Goal: Task Accomplishment & Management: Manage account settings

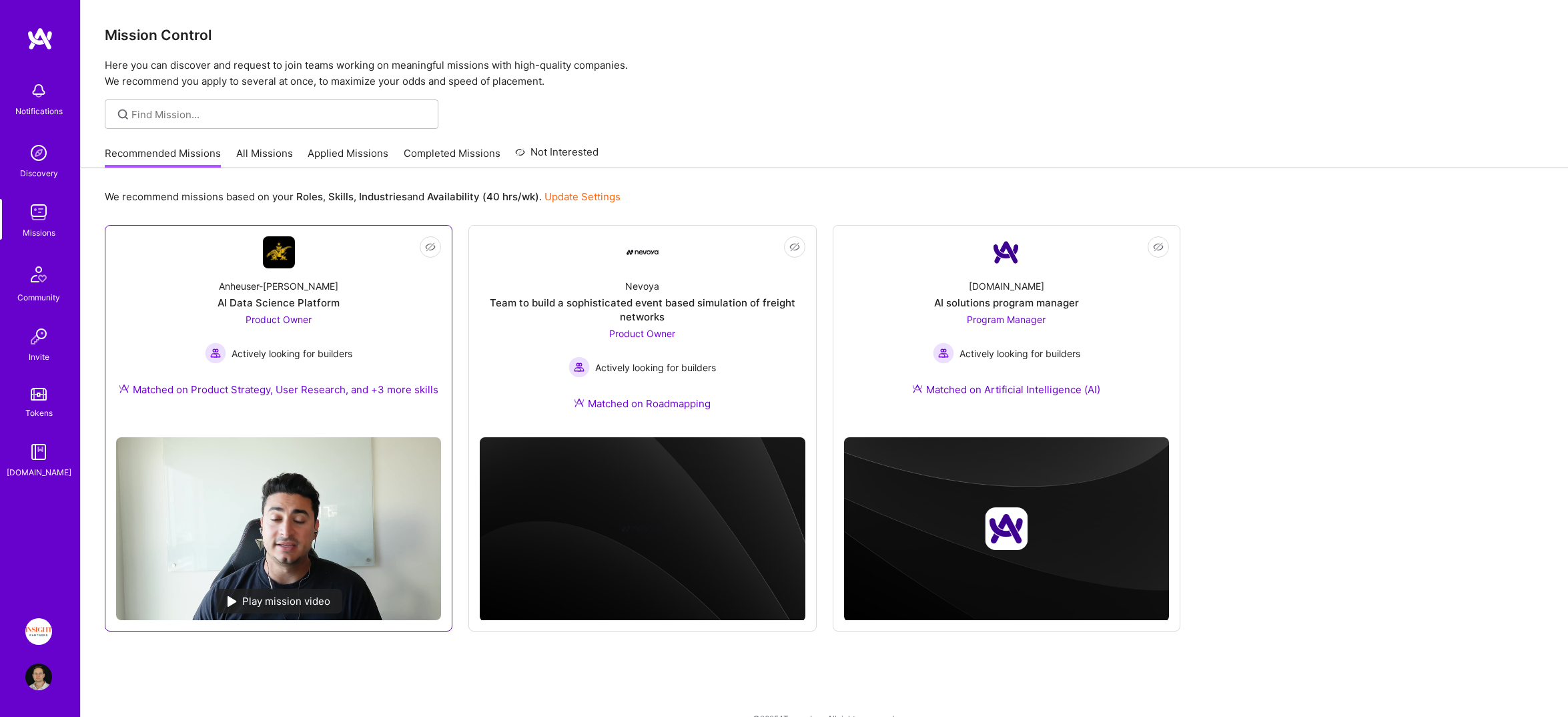
click at [402, 310] on div "Anheuser-Busch AI Data Science Platform Product Owner Actively looking for buil…" at bounding box center [278, 340] width 325 height 144
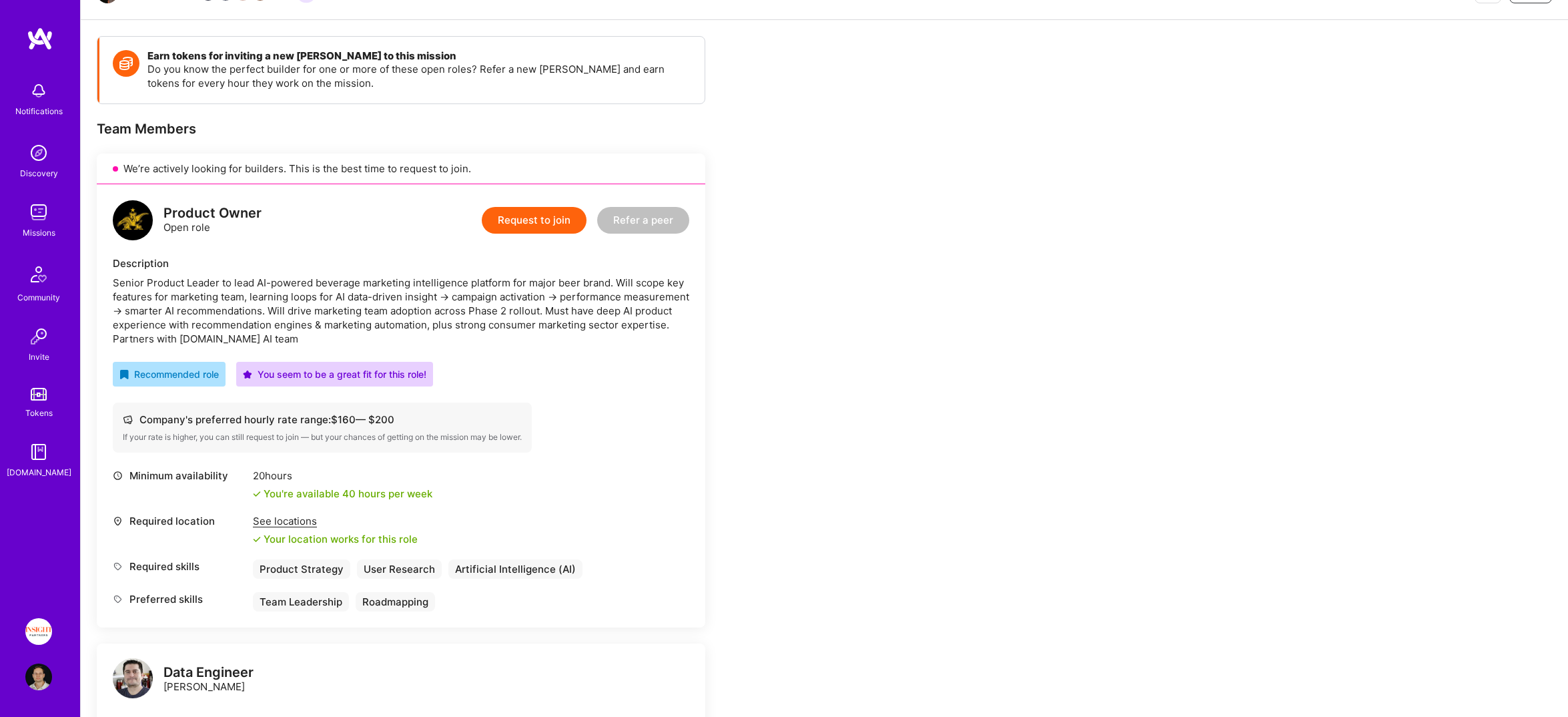
scroll to position [92, 0]
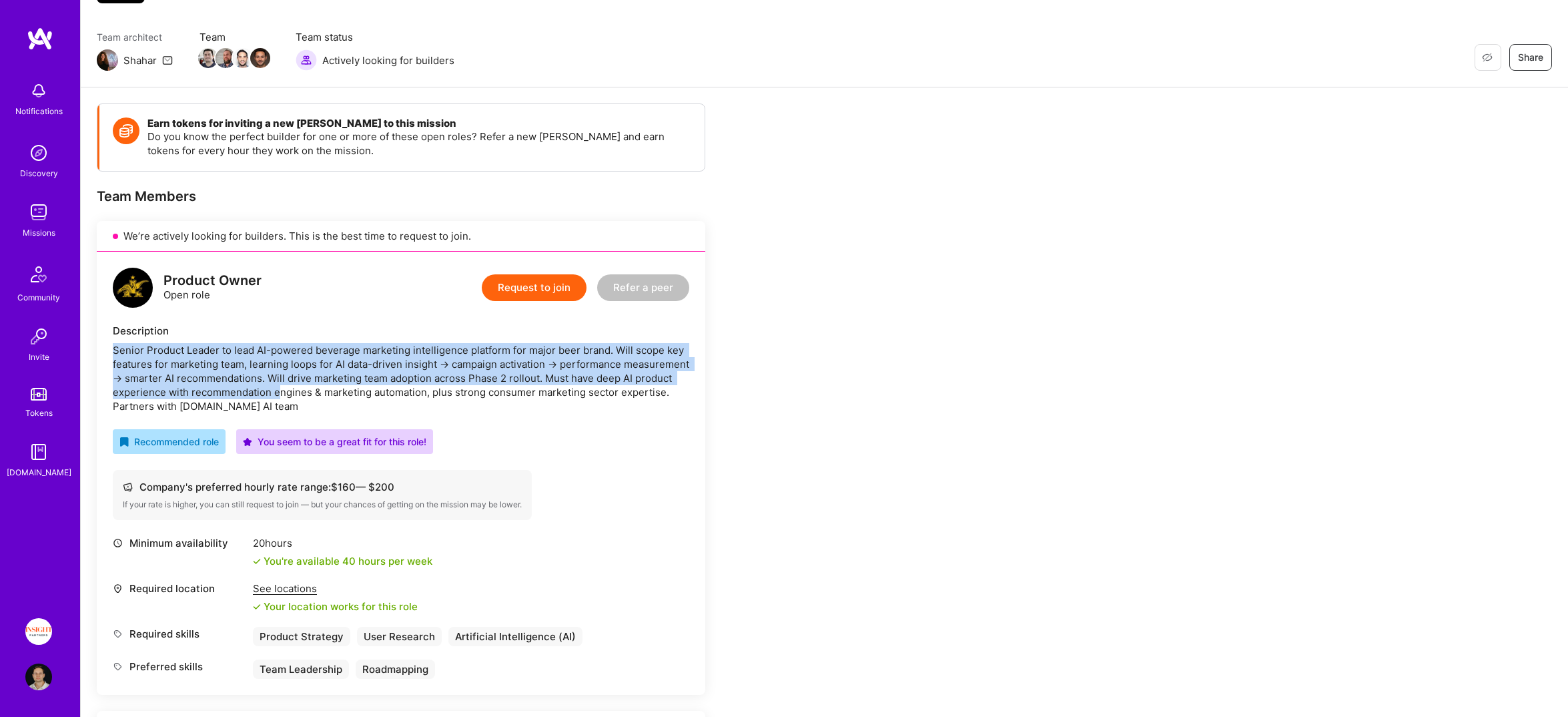
drag, startPoint x: 323, startPoint y: 334, endPoint x: 332, endPoint y: 392, distance: 58.7
click at [332, 392] on div "Description Senior Product Leader to lead AI-powered beverage marketing intelli…" at bounding box center [401, 369] width 577 height 90
drag, startPoint x: 332, startPoint y: 392, endPoint x: 506, endPoint y: 661, distance: 320.4
click at [336, 396] on div "Senior Product Leader to lead AI-powered beverage marketing intelligence platfo…" at bounding box center [401, 378] width 577 height 70
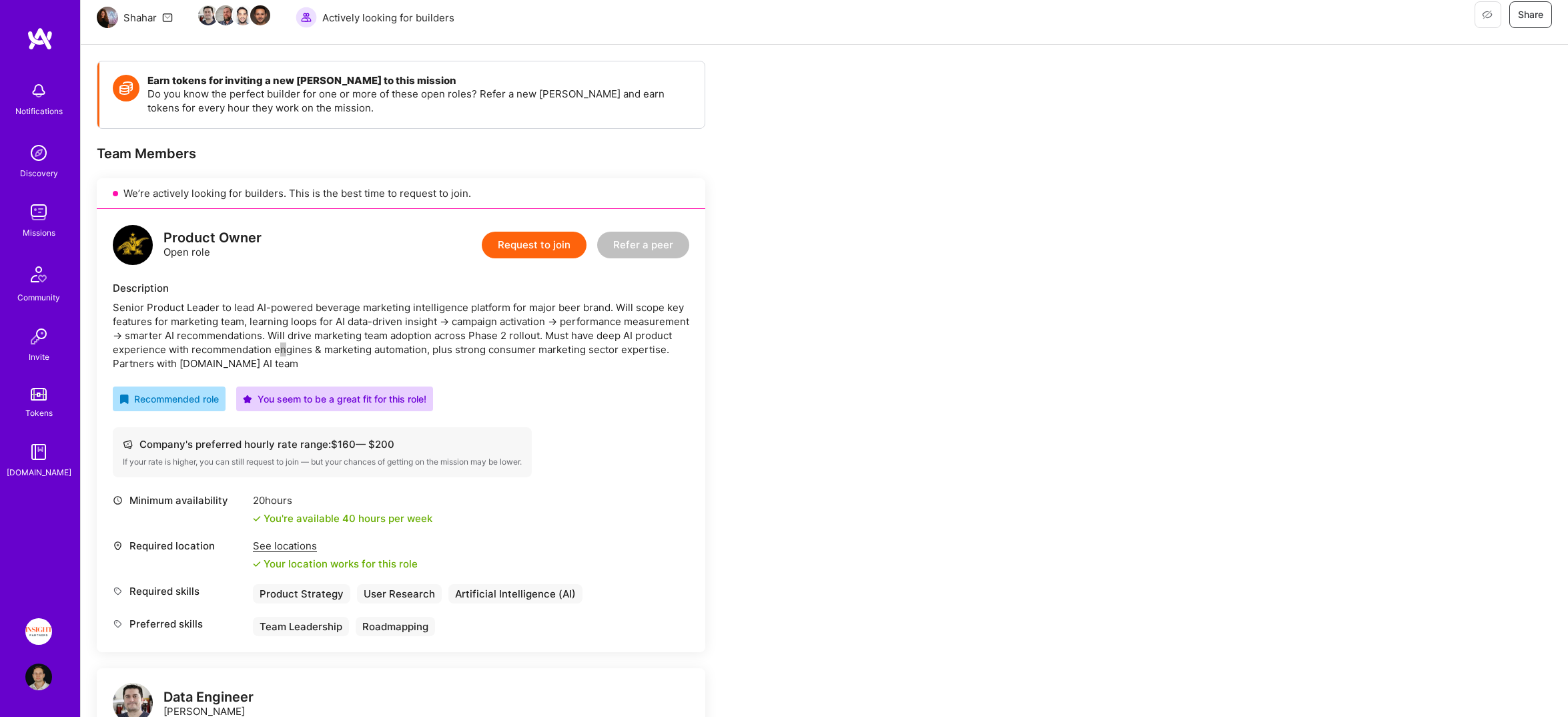
scroll to position [162, 0]
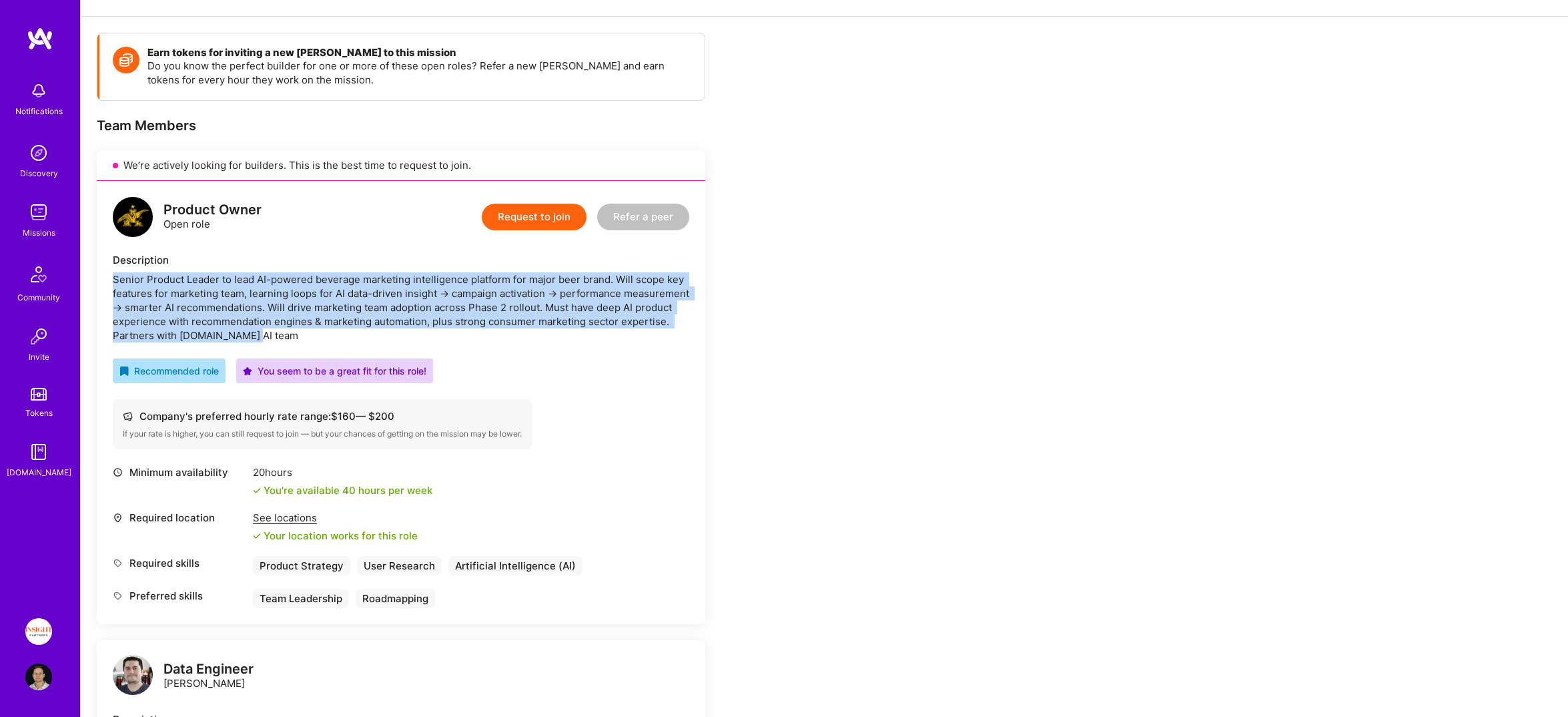
drag, startPoint x: 500, startPoint y: 338, endPoint x: 494, endPoint y: 270, distance: 68.3
click at [494, 272] on div "Senior Product Leader to lead AI-powered beverage marketing intelligence platfo…" at bounding box center [401, 307] width 577 height 70
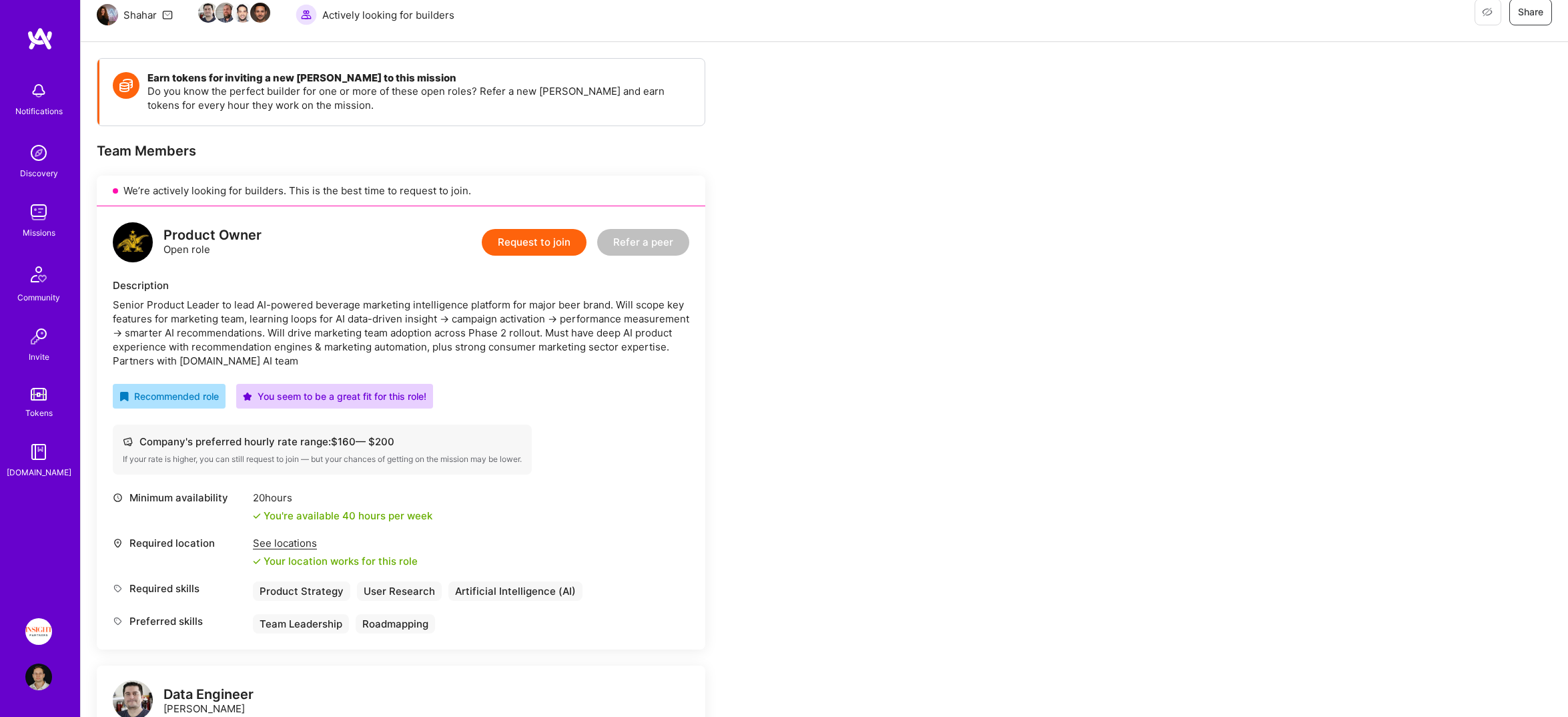
scroll to position [0, 0]
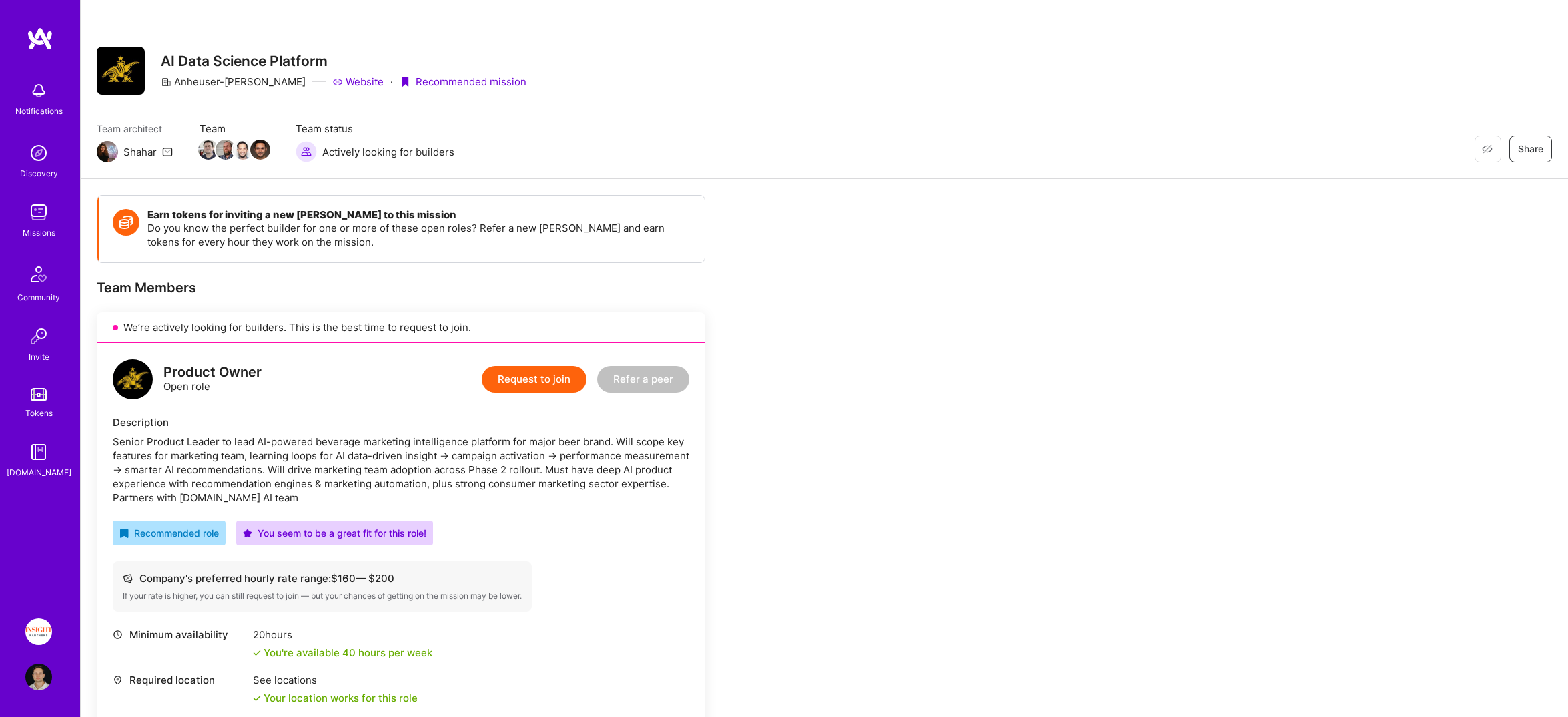
click at [49, 38] on img at bounding box center [40, 39] width 27 height 24
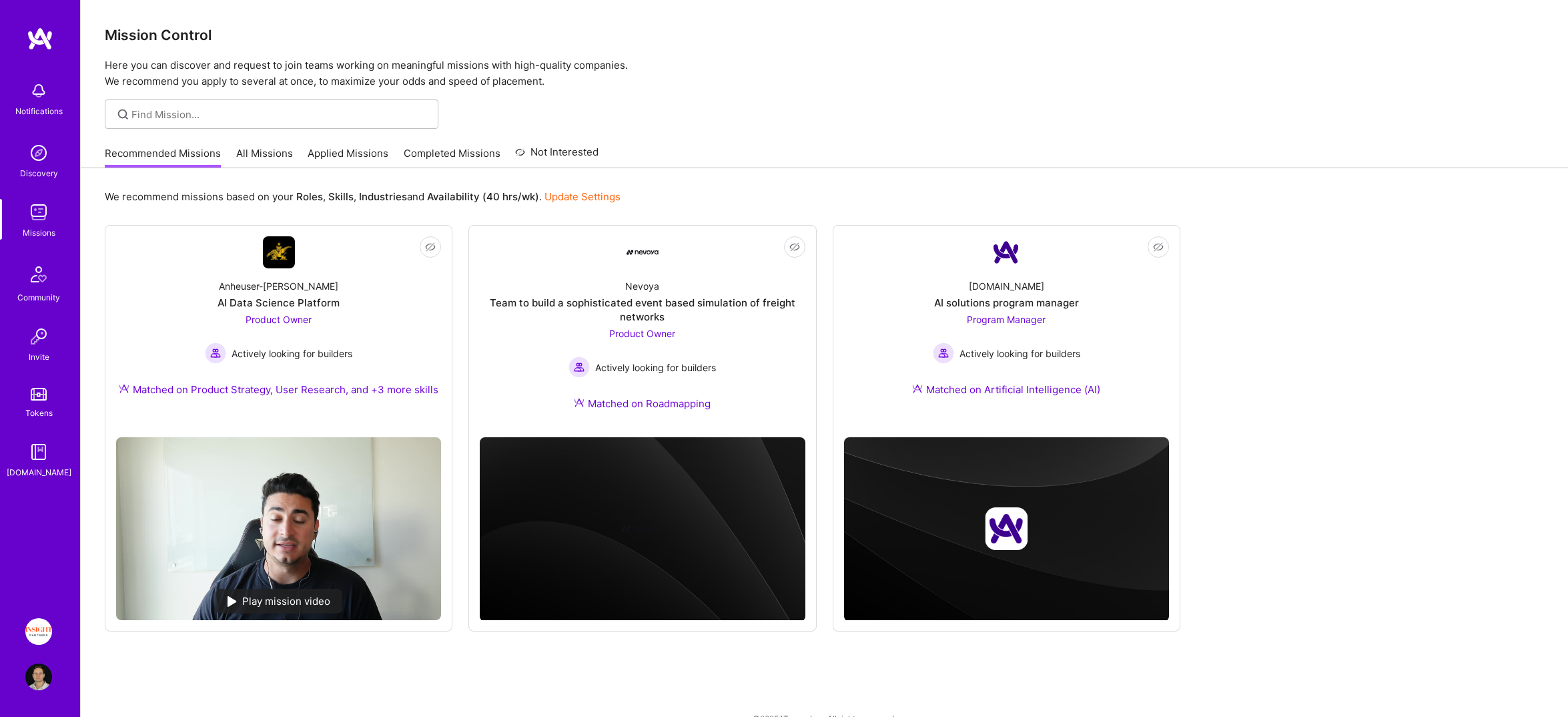
click at [29, 634] on img at bounding box center [39, 631] width 27 height 27
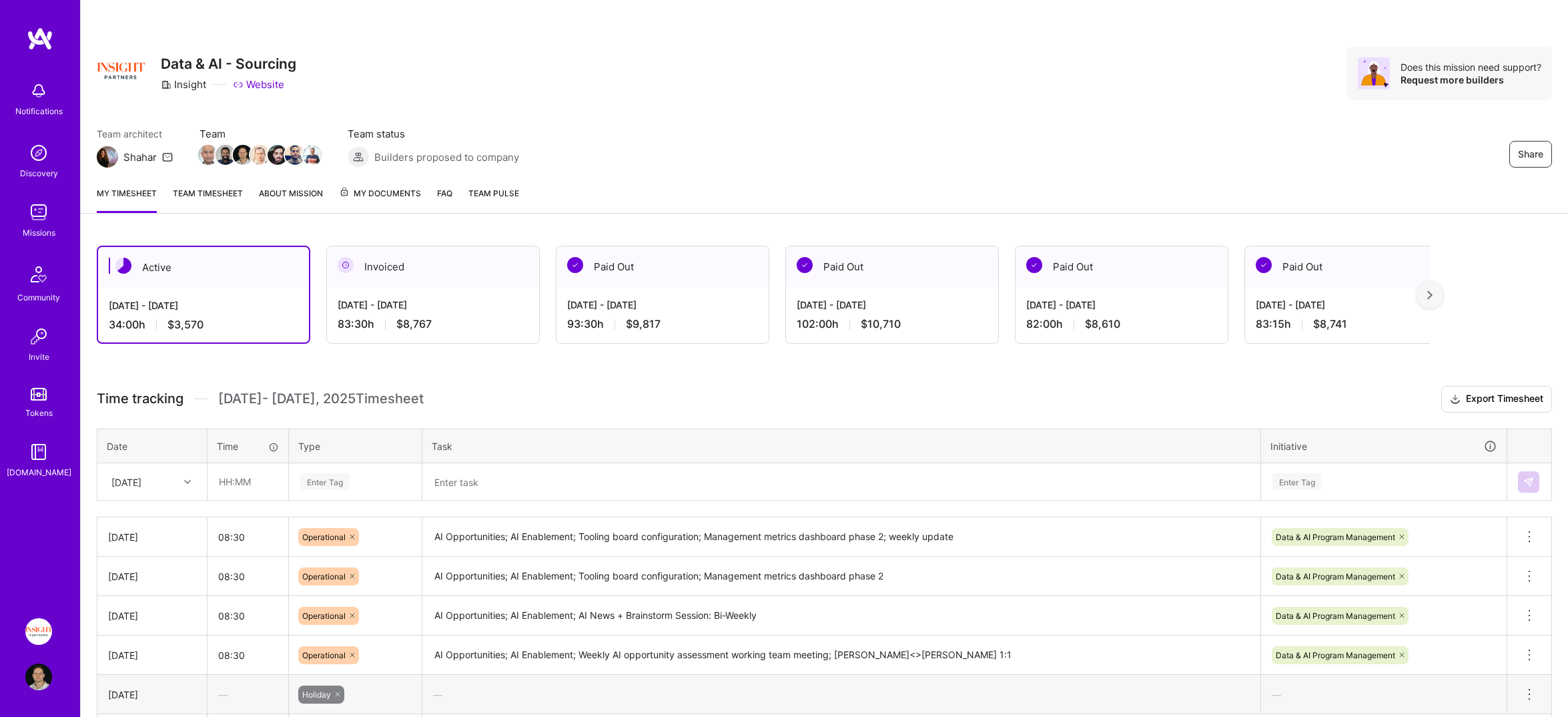
click at [199, 196] on link "Team timesheet" at bounding box center [207, 199] width 70 height 27
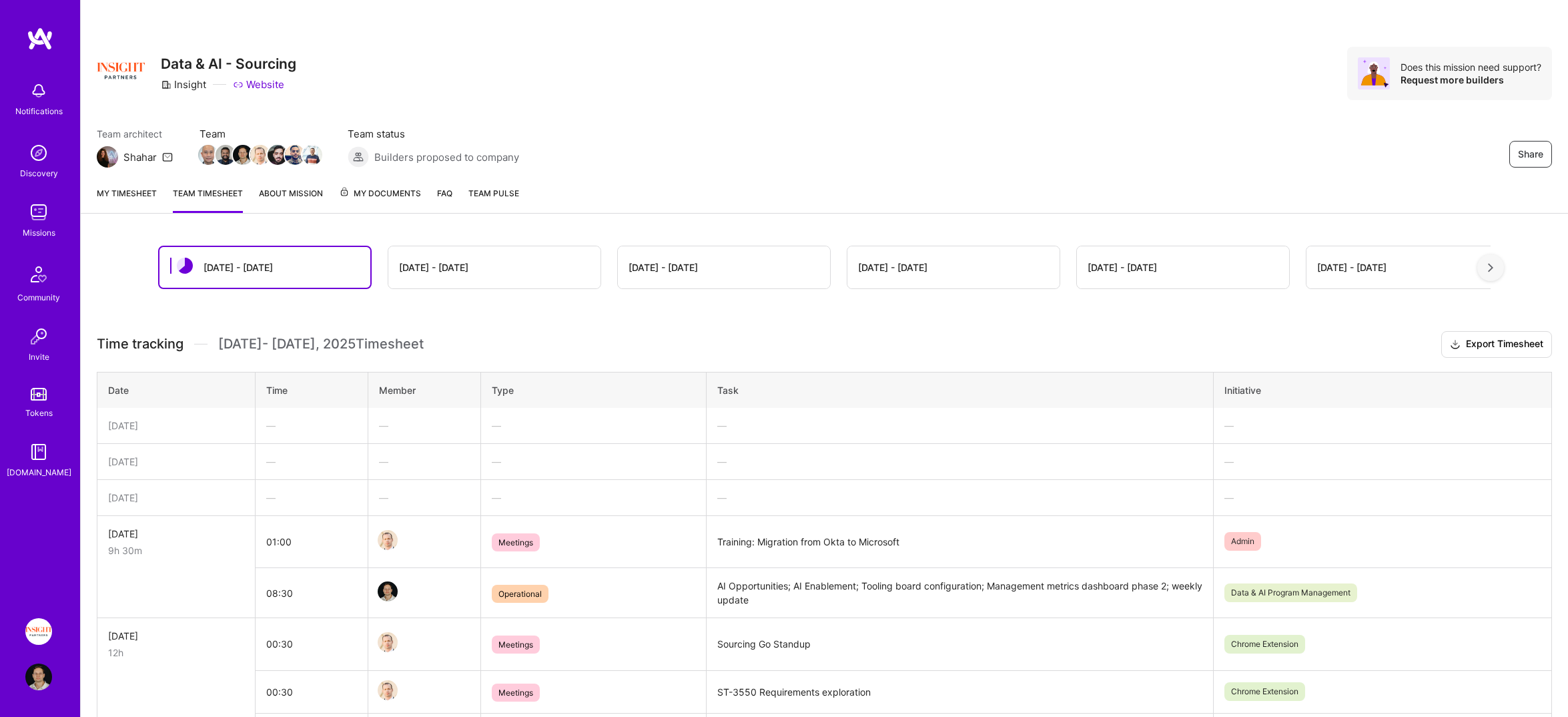
click at [123, 194] on link "My timesheet" at bounding box center [126, 199] width 60 height 27
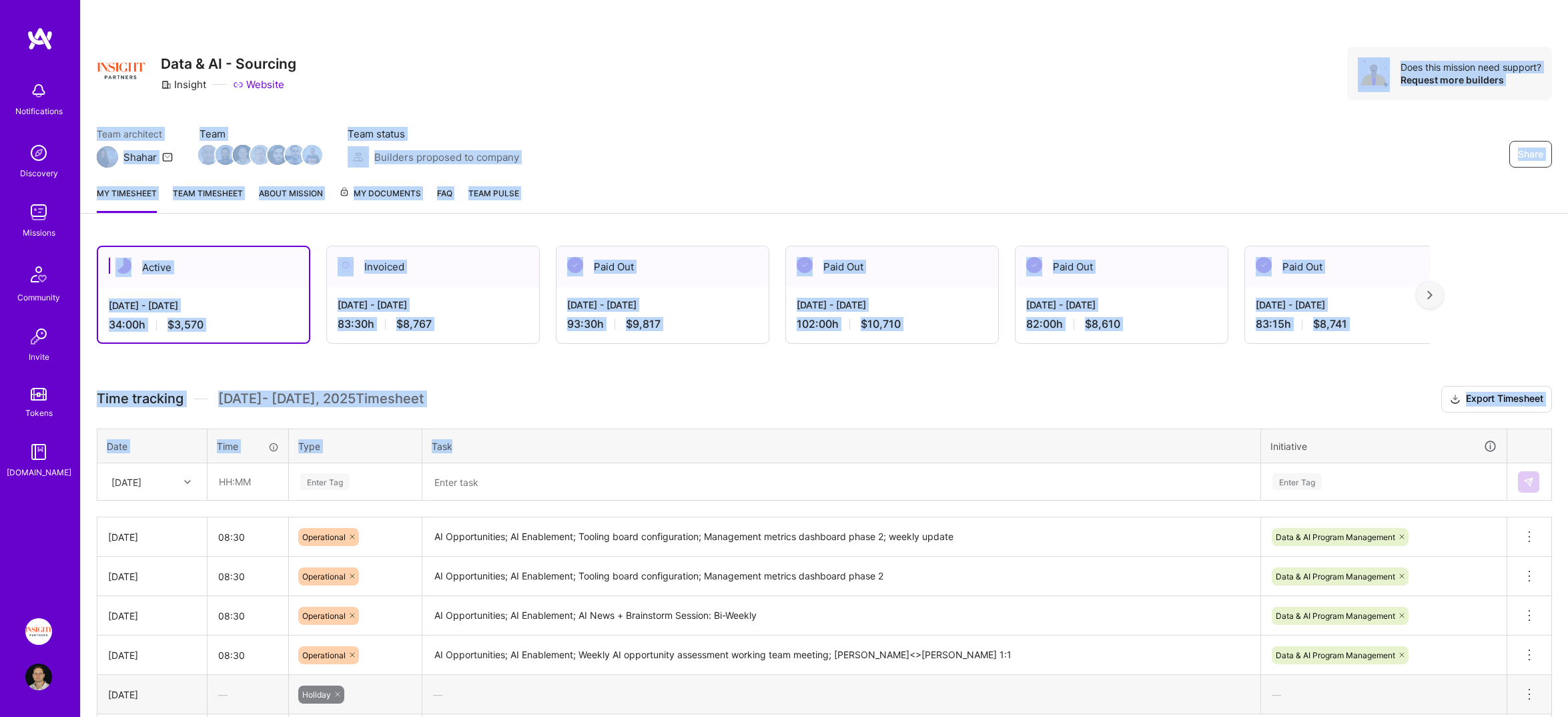
drag, startPoint x: 568, startPoint y: 95, endPoint x: 794, endPoint y: 445, distance: 416.6
click at [794, 445] on div "Share Data & AI - Sourcing Insight Website Does this mission need support? Requ…" at bounding box center [824, 408] width 1488 height 816
click at [794, 402] on h3 "Time tracking Sep 1 - Sep 15 , 2025 Timesheet Export Timesheet" at bounding box center [824, 399] width 1455 height 27
drag, startPoint x: 787, startPoint y: 384, endPoint x: 487, endPoint y: 5, distance: 483.4
click at [487, 5] on div "Share Data & AI - Sourcing Insight Website Does this mission need support? Requ…" at bounding box center [824, 408] width 1488 height 816
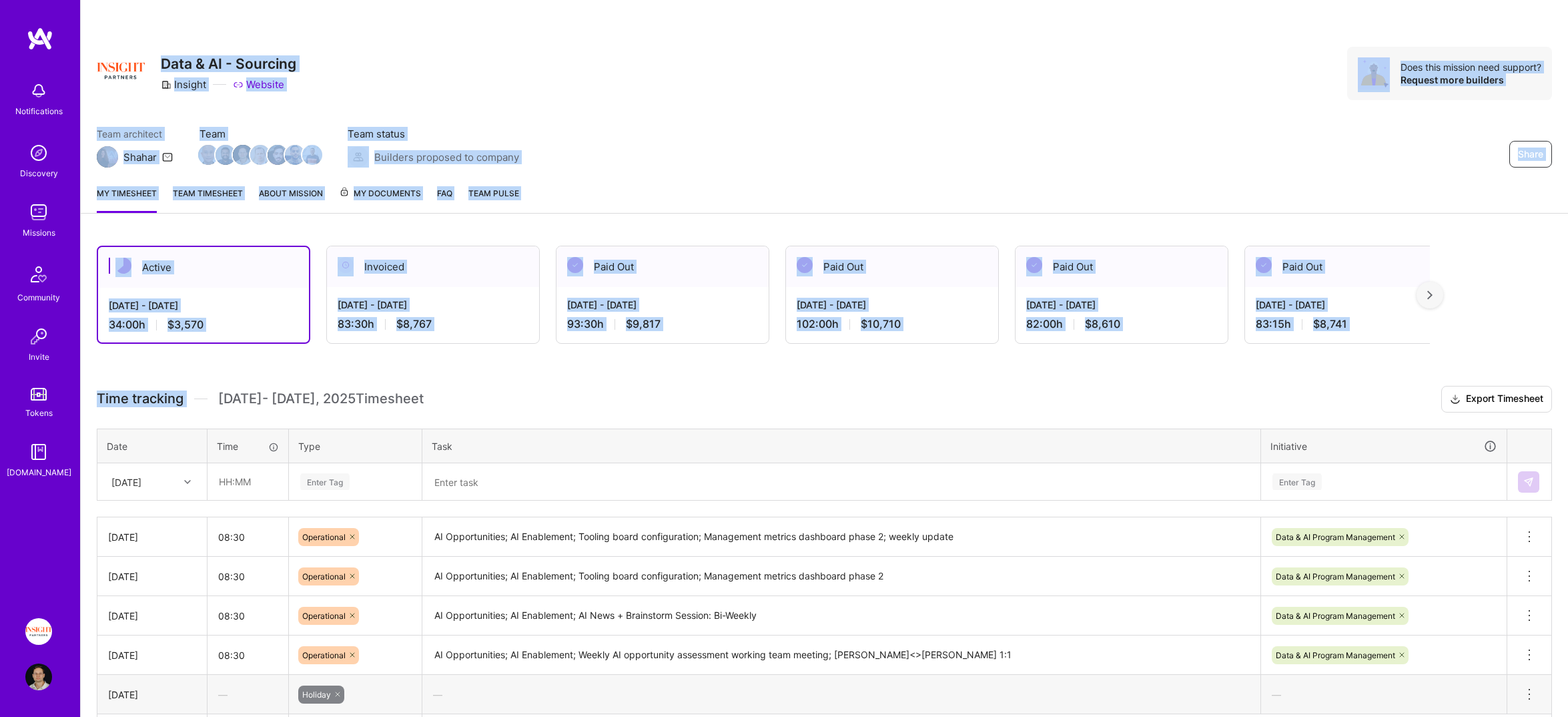
click at [563, 57] on div "Share Data & AI - Sourcing Insight Website Does this mission need support? Requ…" at bounding box center [824, 73] width 1455 height 53
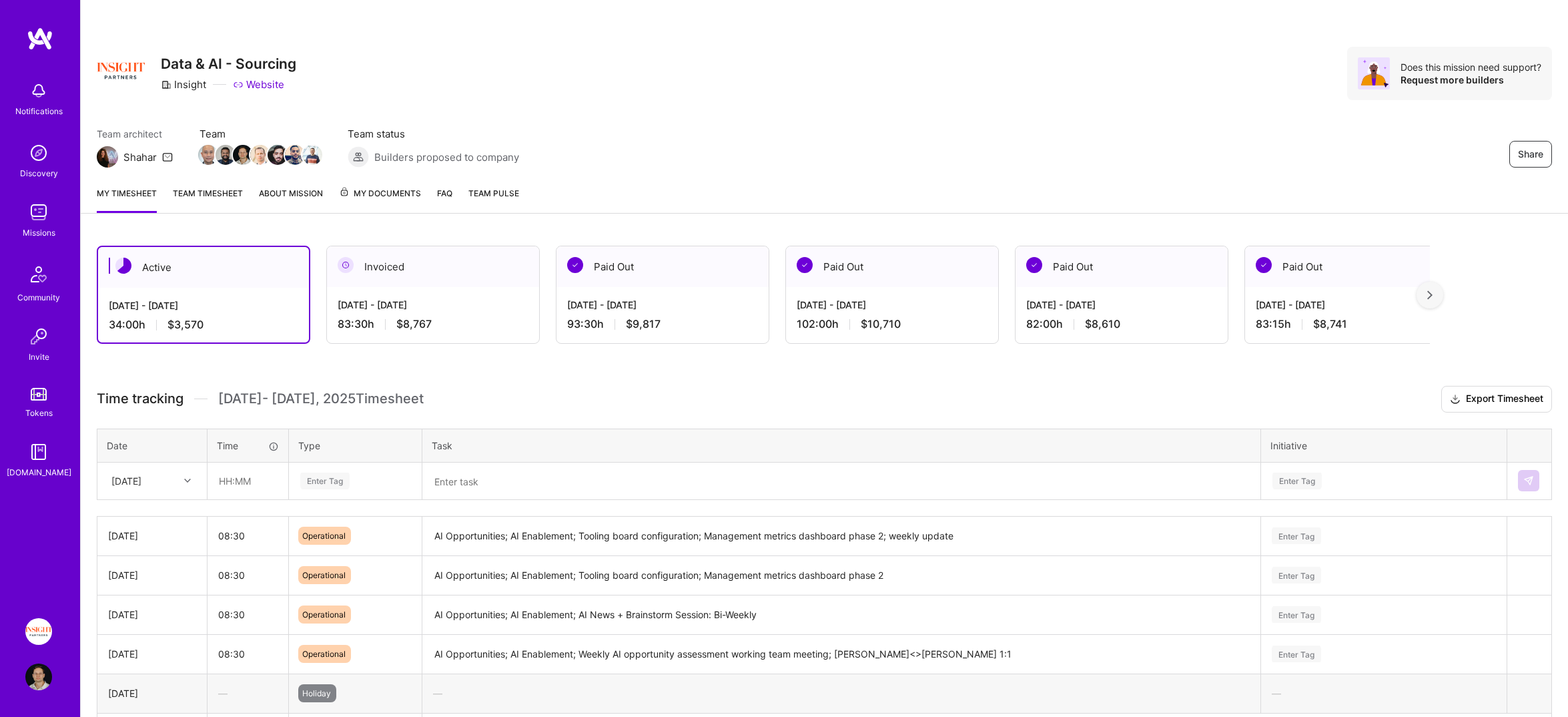
click at [222, 193] on link "Team timesheet" at bounding box center [207, 199] width 70 height 27
